Goal: Transaction & Acquisition: Purchase product/service

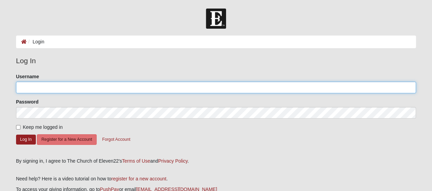
drag, startPoint x: 170, startPoint y: 82, endPoint x: 174, endPoint y: 87, distance: 6.7
click at [173, 87] on input "Username" at bounding box center [216, 88] width 401 height 12
paste input "rpdesir@yahoo.com"
type input "rpdesir@yahoo.com"
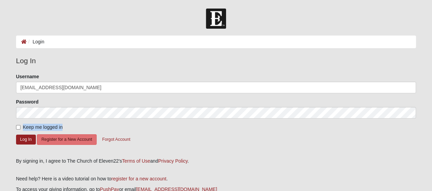
click at [97, 118] on form "Please correct the following: Username rpdesir@yahoo.com Password Keep me logge…" at bounding box center [216, 113] width 401 height 80
click at [25, 137] on button "Log In" at bounding box center [26, 140] width 20 height 10
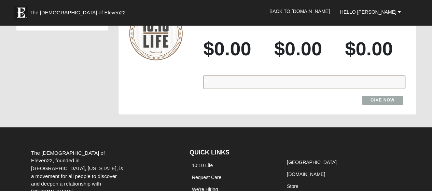
scroll to position [485, 0]
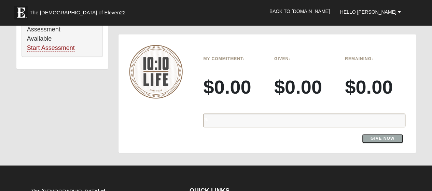
click at [390, 134] on link "Give Now" at bounding box center [382, 138] width 41 height 9
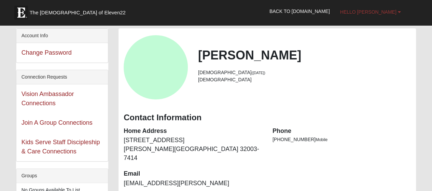
click at [380, 9] on span "Hello [PERSON_NAME]" at bounding box center [368, 11] width 56 height 5
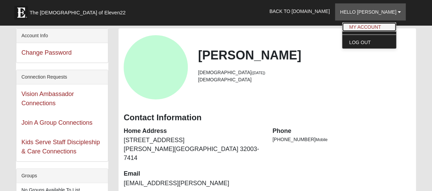
click at [368, 27] on link "My Account" at bounding box center [369, 27] width 54 height 9
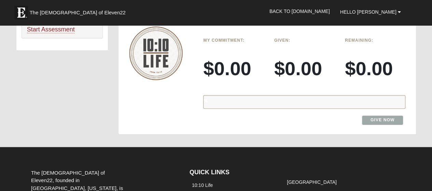
scroll to position [513, 0]
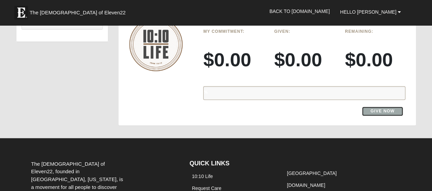
click at [381, 107] on link "Give Now" at bounding box center [382, 111] width 41 height 9
